Goal: Task Accomplishment & Management: Use online tool/utility

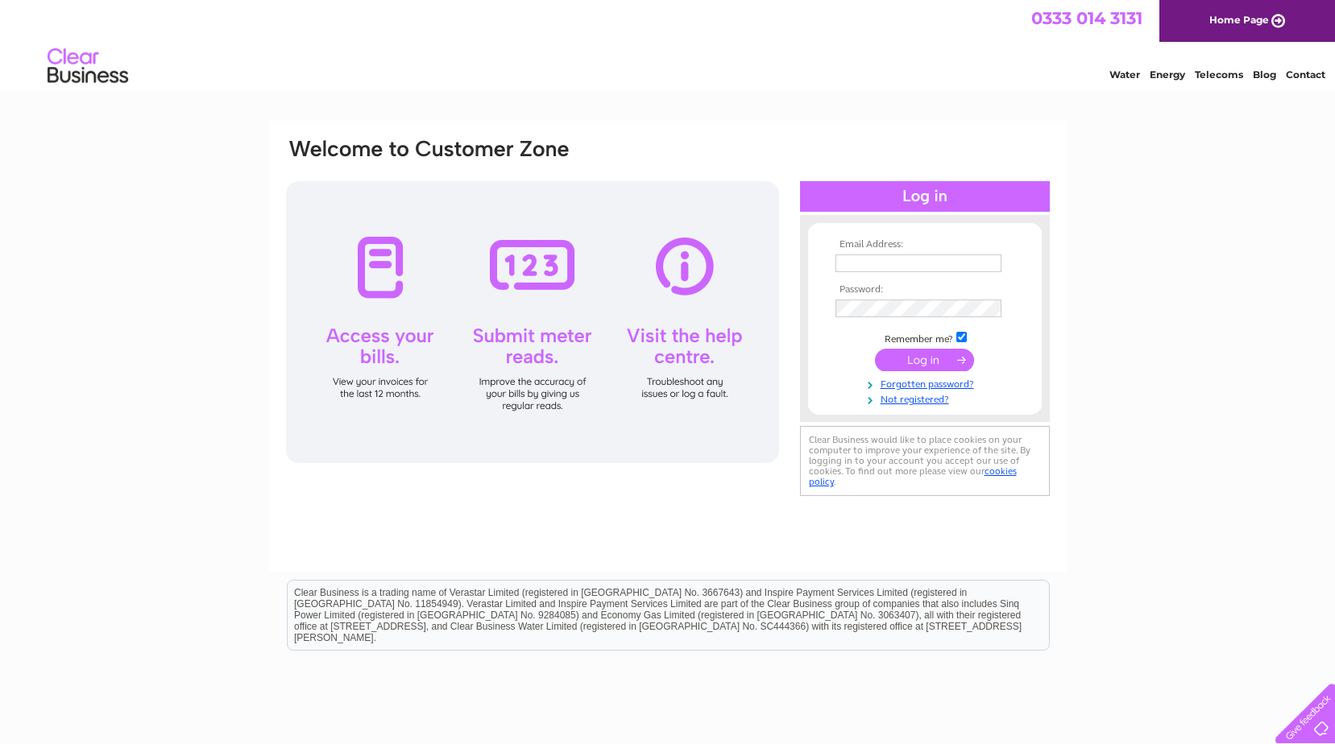
click at [868, 267] on input "text" at bounding box center [918, 264] width 166 height 18
type input "bost.eng@btconnect.com"
click at [875, 350] on input "submit" at bounding box center [924, 361] width 99 height 23
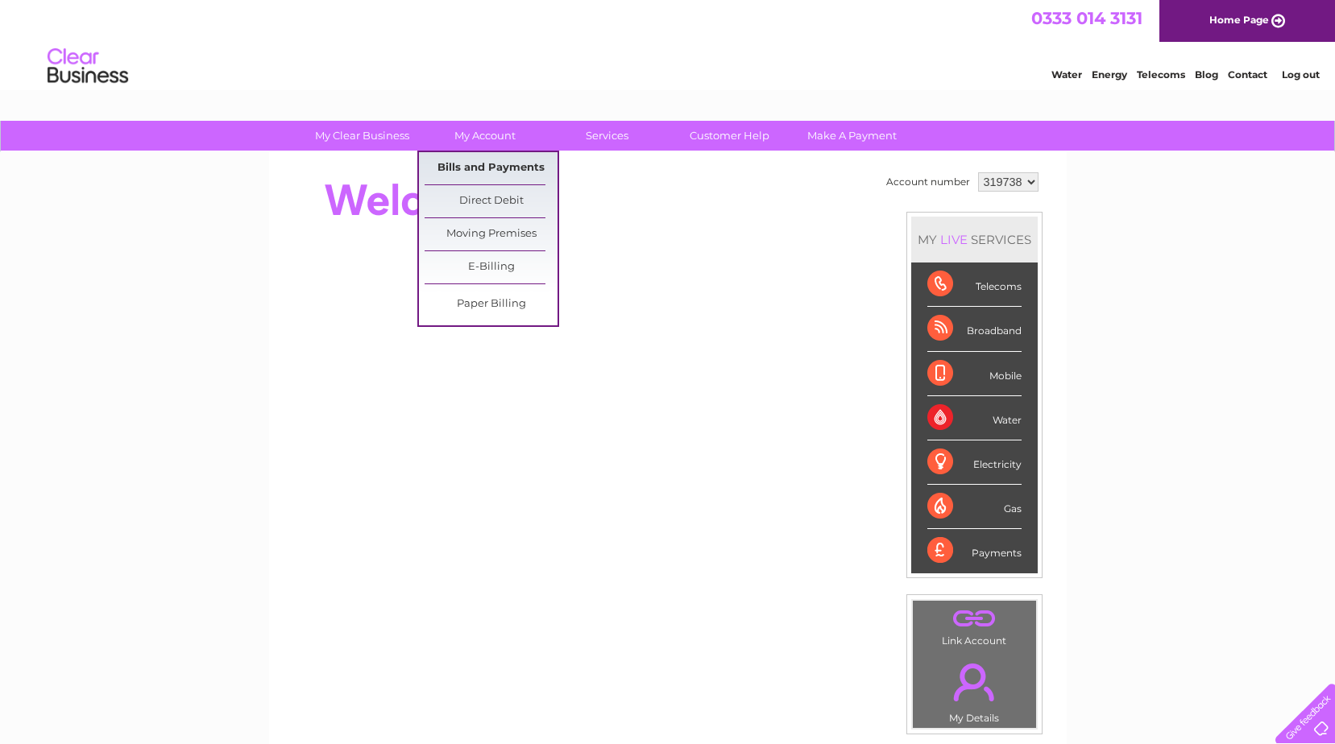
drag, startPoint x: 469, startPoint y: 163, endPoint x: 499, endPoint y: 213, distance: 58.9
click at [470, 163] on link "Bills and Payments" at bounding box center [491, 168] width 133 height 32
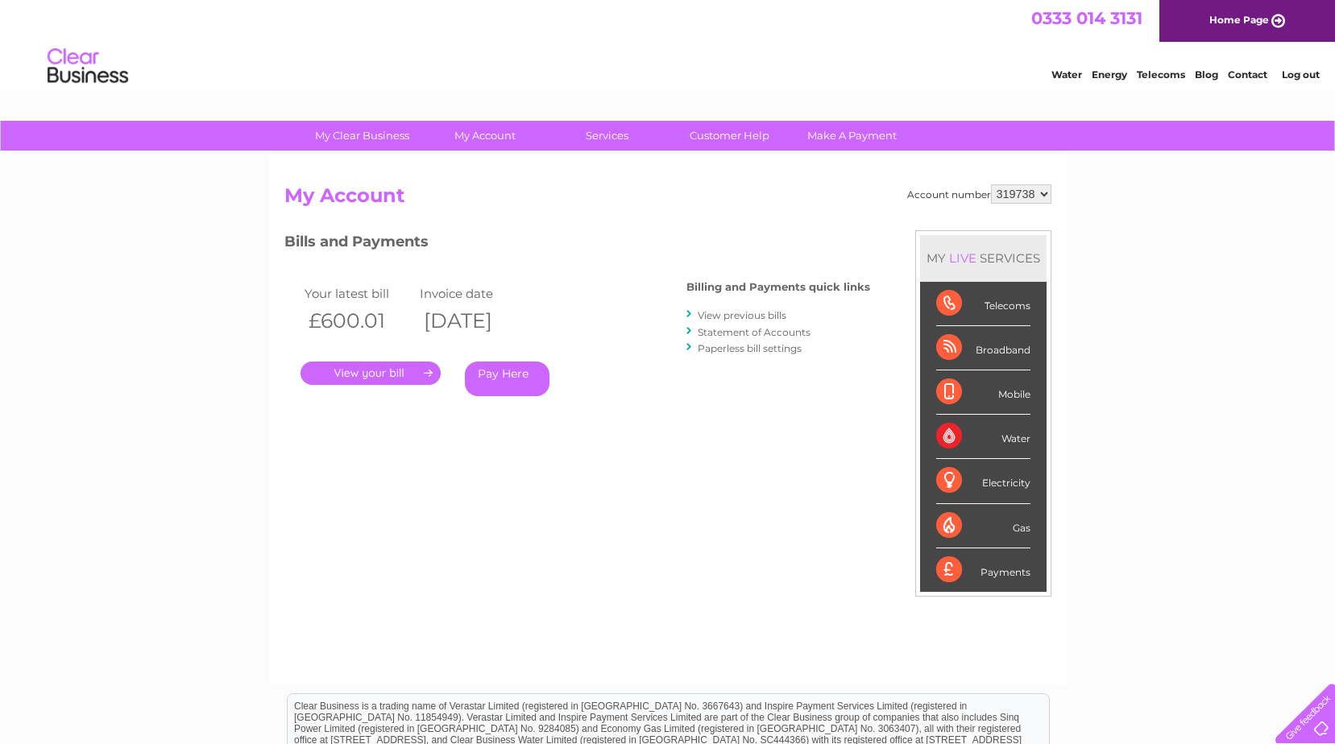
click at [375, 379] on link "." at bounding box center [370, 373] width 140 height 23
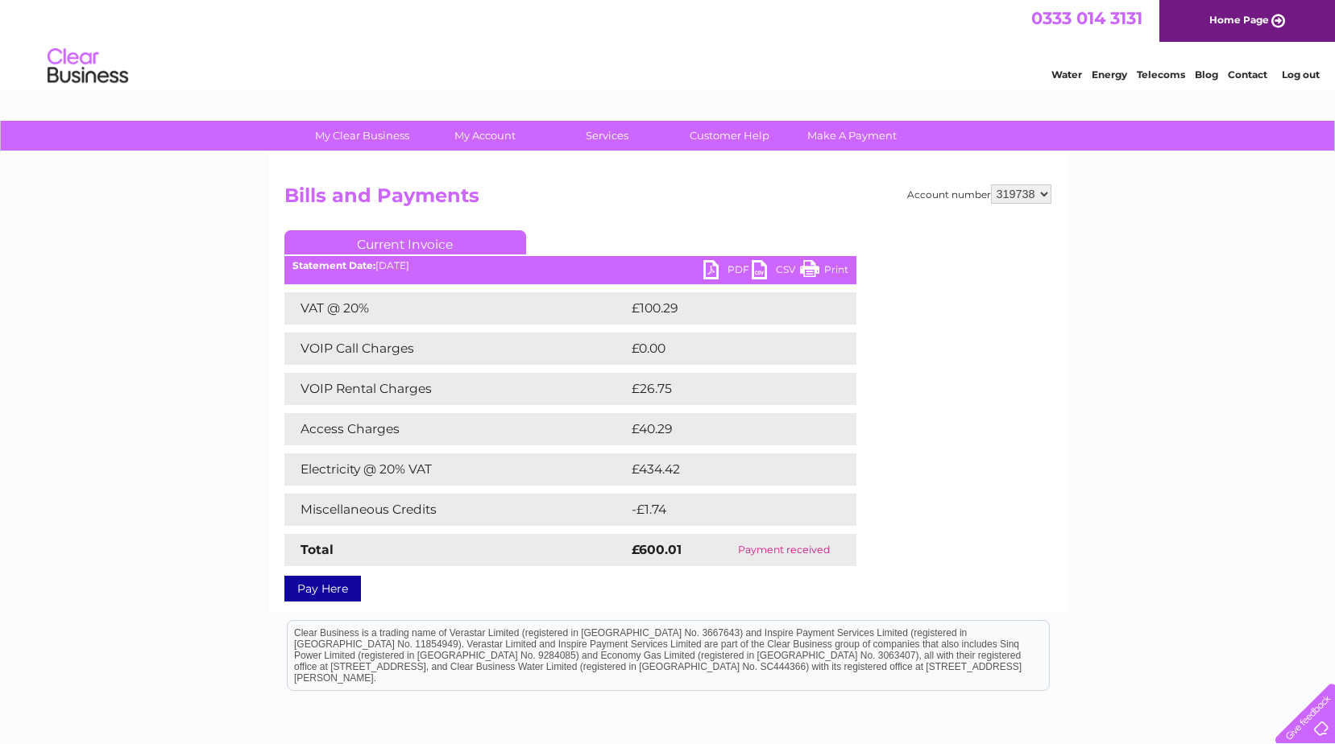
click at [730, 270] on link "PDF" at bounding box center [727, 271] width 48 height 23
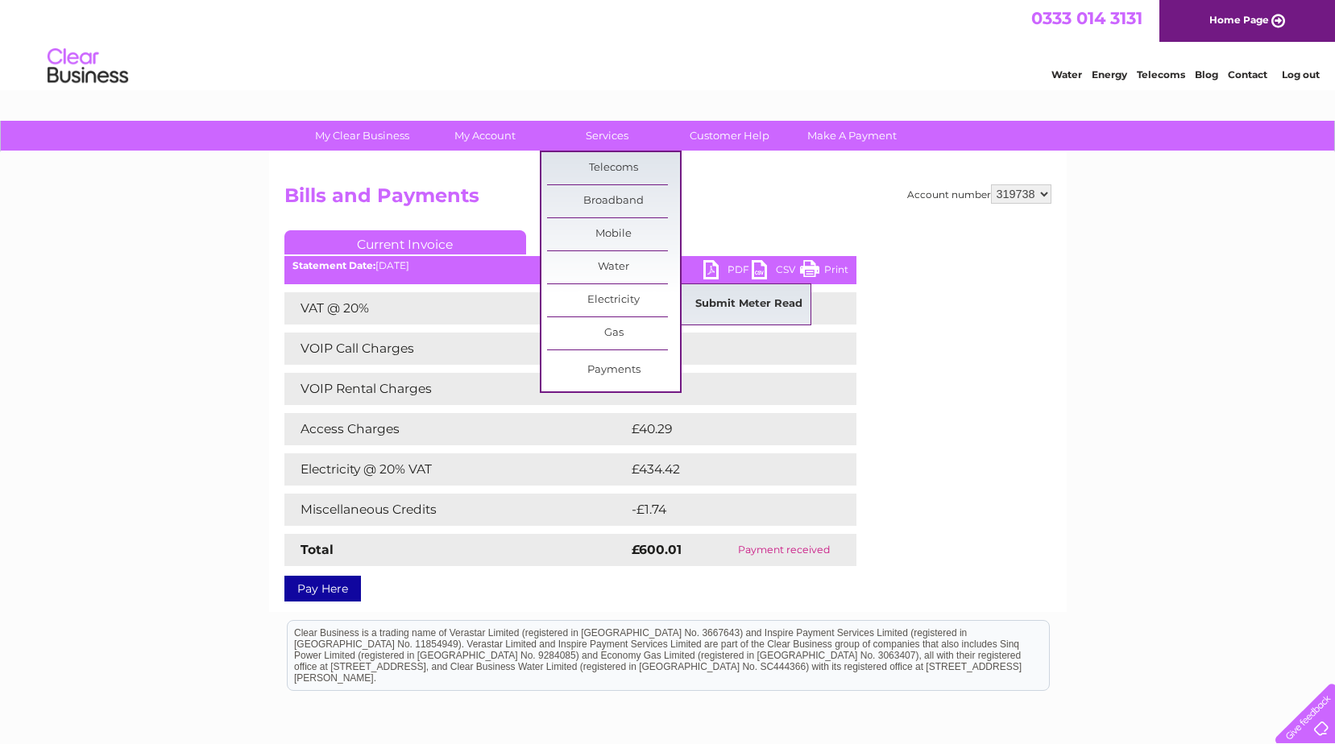
click at [713, 307] on link "Submit Meter Read" at bounding box center [748, 304] width 133 height 32
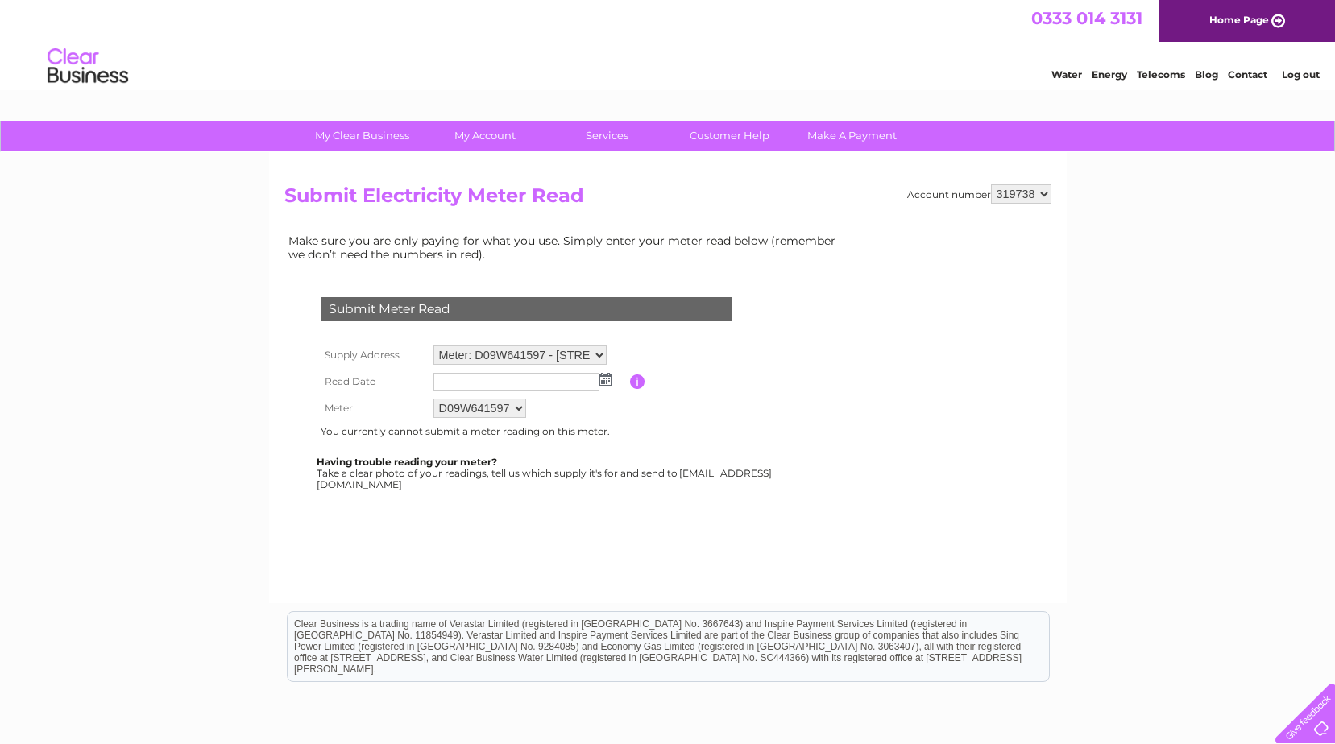
click at [603, 383] on img at bounding box center [605, 379] width 12 height 13
click at [520, 464] on link "8" at bounding box center [525, 467] width 26 height 16
type input "2025/10/08"
click at [519, 410] on select "D09W641597" at bounding box center [480, 409] width 94 height 21
click at [433, 399] on select "D09W641597" at bounding box center [480, 409] width 94 height 21
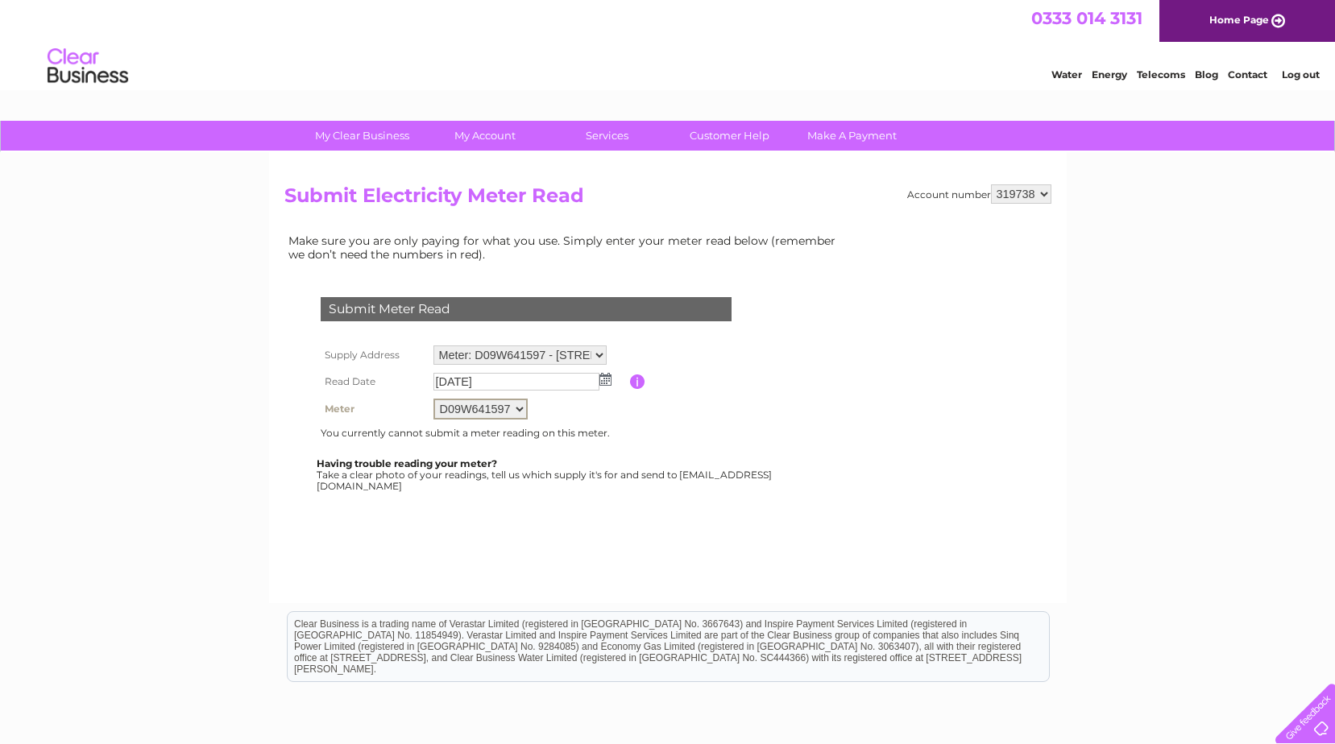
click at [604, 351] on select "Meter: D09W641597 - Riverside Industrial Est, Riverside Marsh Lane, Boston, PE2…" at bounding box center [519, 355] width 173 height 19
click at [433, 346] on select "Meter: D09W641597 - Riverside Industrial Est, Riverside Marsh Lane, Boston, PE2…" at bounding box center [519, 356] width 173 height 21
click at [600, 379] on img at bounding box center [605, 379] width 12 height 13
click at [531, 469] on link "8" at bounding box center [525, 467] width 26 height 16
click at [518, 409] on select "D09W641597" at bounding box center [479, 408] width 93 height 19
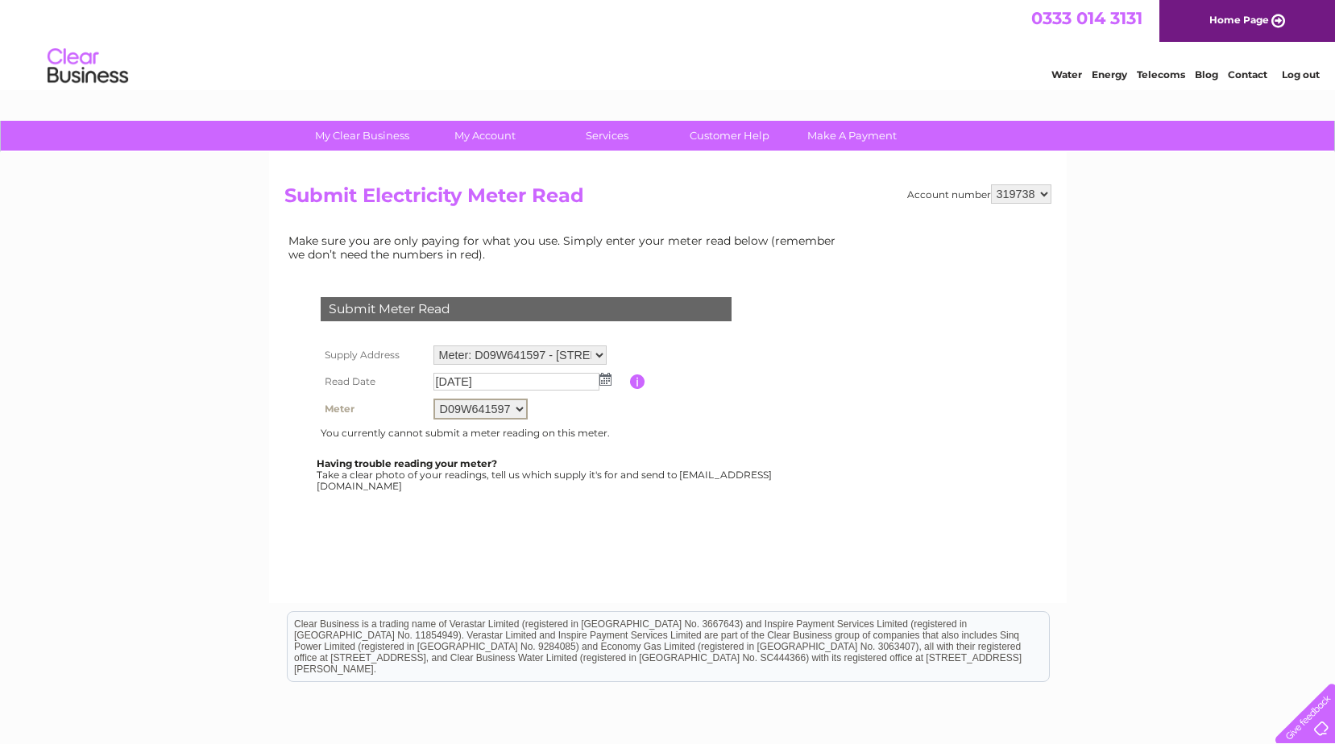
click at [433, 399] on select "D09W641597" at bounding box center [480, 409] width 94 height 21
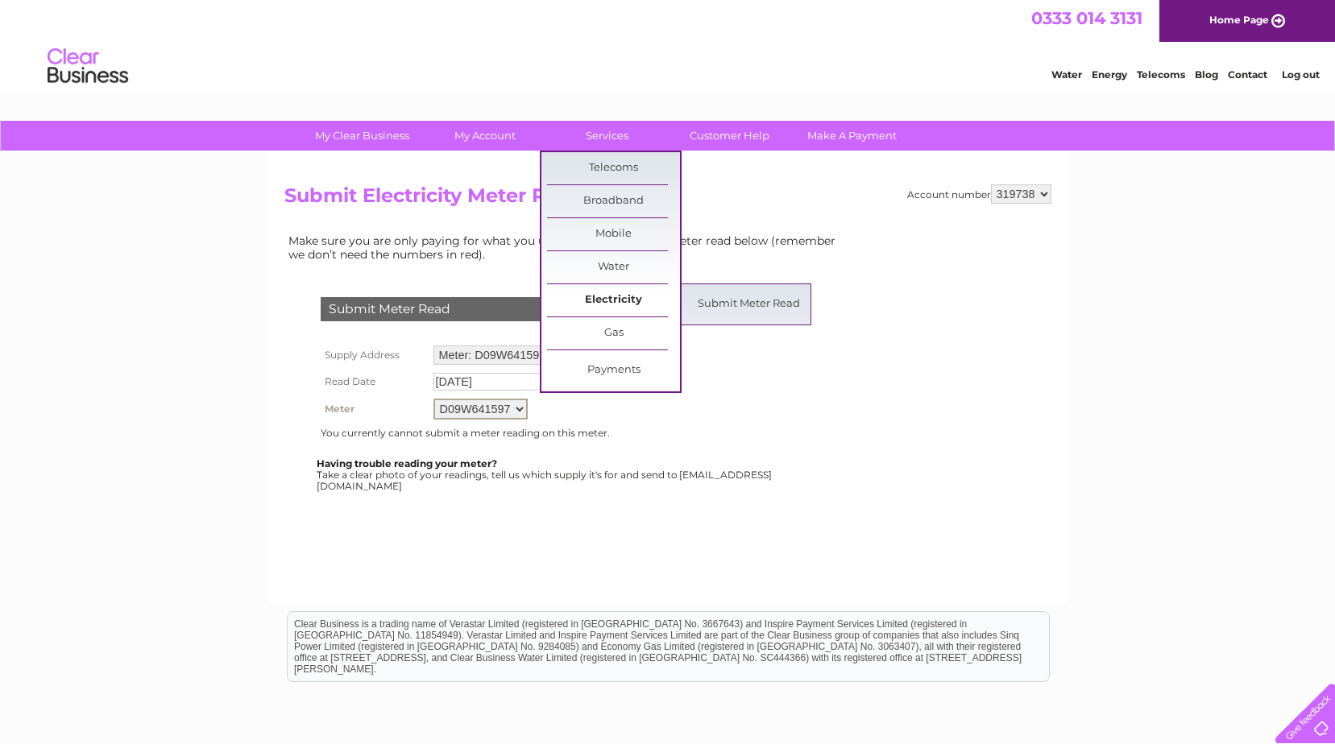
click at [611, 306] on link "Electricity" at bounding box center [613, 300] width 133 height 32
click at [751, 316] on link "Submit Meter Read" at bounding box center [748, 304] width 133 height 32
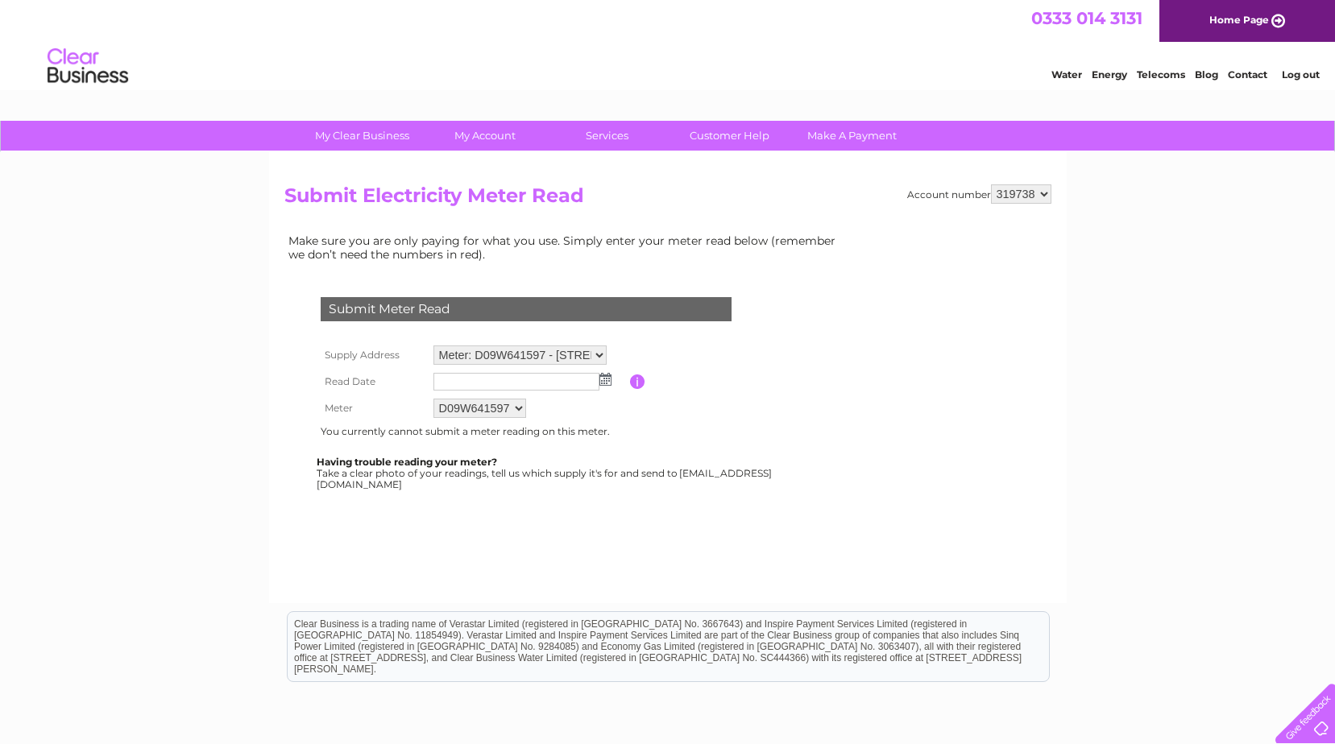
click at [600, 354] on select "Meter: D09W641597 - [STREET_ADDRESS][PERSON_NAME]" at bounding box center [519, 355] width 173 height 19
click at [433, 346] on select "Meter: D09W641597 - [STREET_ADDRESS][PERSON_NAME]" at bounding box center [519, 356] width 173 height 21
click at [602, 378] on img at bounding box center [605, 381] width 12 height 13
click at [527, 465] on link "8" at bounding box center [525, 467] width 26 height 16
type input "2025/10/08"
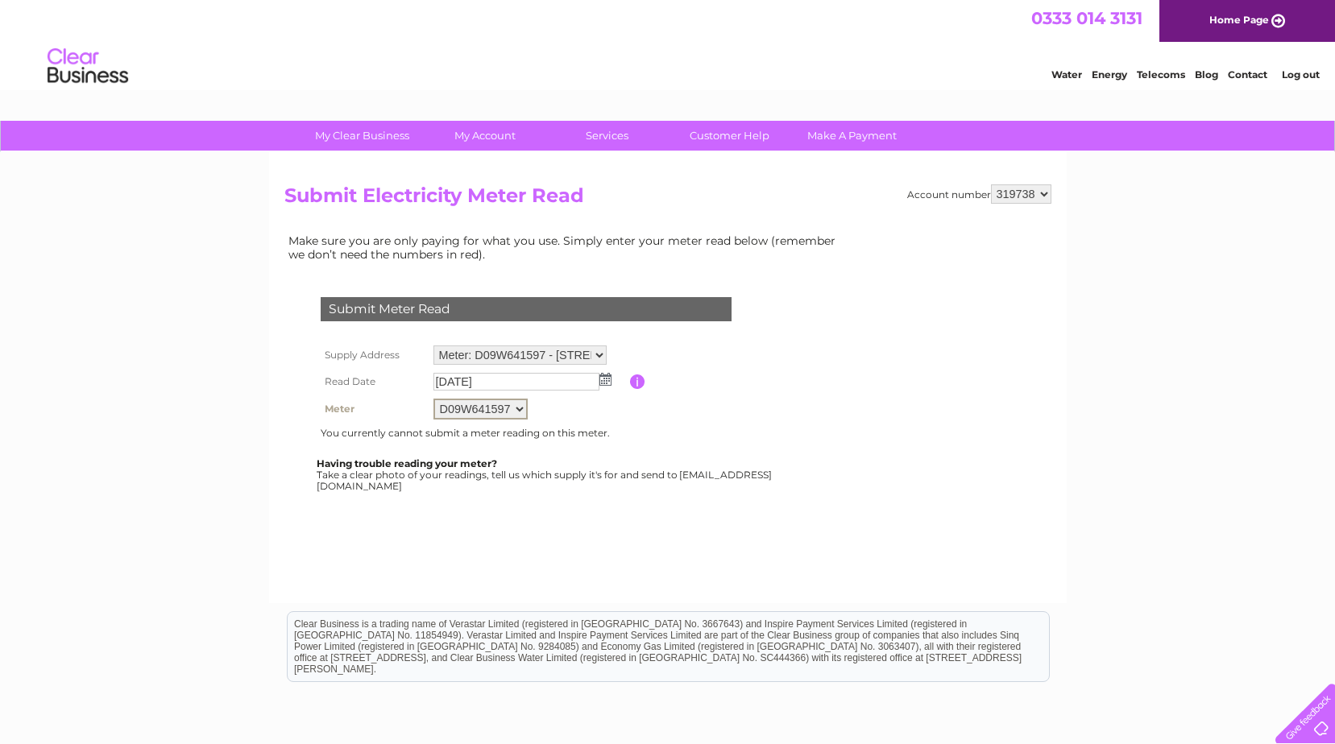
click at [516, 412] on select "D09W641597" at bounding box center [480, 409] width 94 height 21
click at [433, 399] on select "D09W641597" at bounding box center [480, 409] width 94 height 21
drag, startPoint x: 1290, startPoint y: 73, endPoint x: 1211, endPoint y: 70, distance: 79.0
click at [1291, 73] on link "Log out" at bounding box center [1301, 74] width 38 height 12
